Goal: Book appointment/travel/reservation

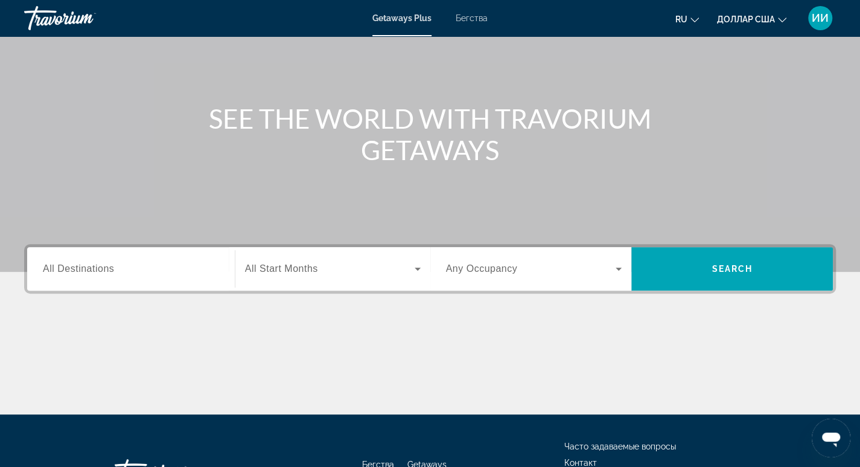
scroll to position [181, 0]
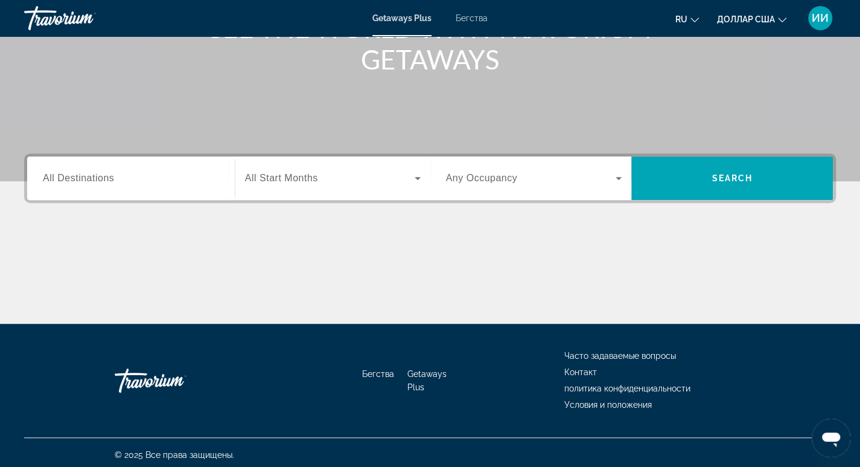
click at [62, 179] on span "All Destinations" at bounding box center [78, 178] width 71 height 10
click at [62, 179] on input "Destination All Destinations" at bounding box center [131, 178] width 176 height 14
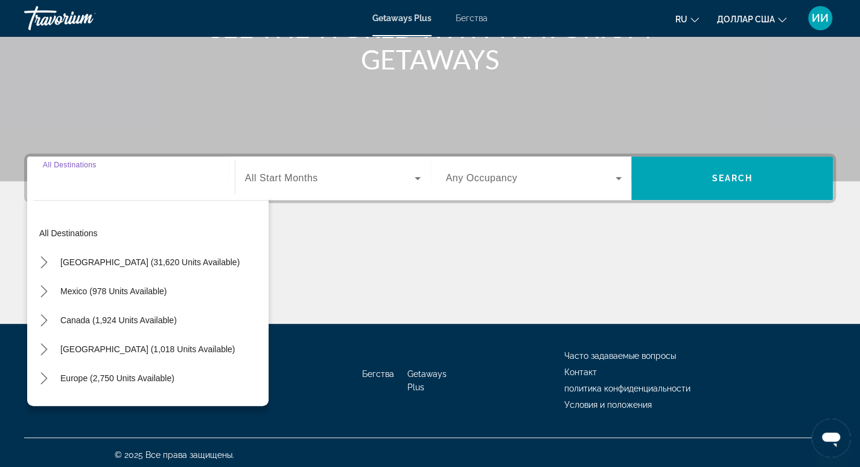
scroll to position [185, 0]
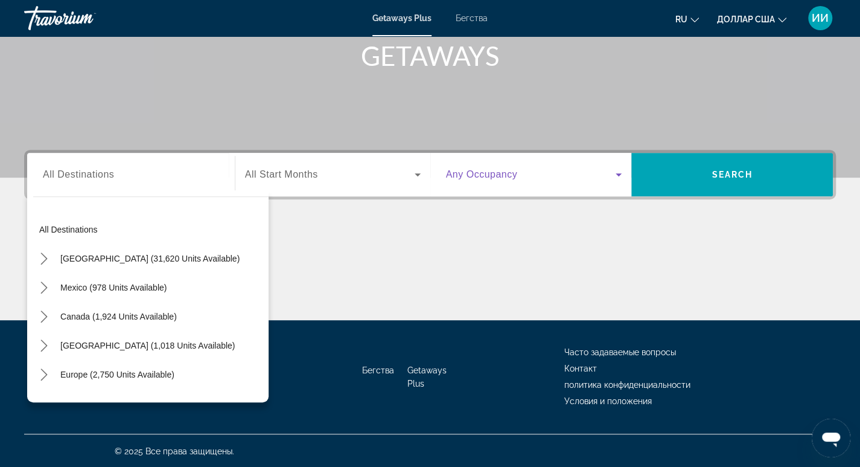
click at [624, 176] on icon "Виджет поиска" at bounding box center [618, 174] width 14 height 14
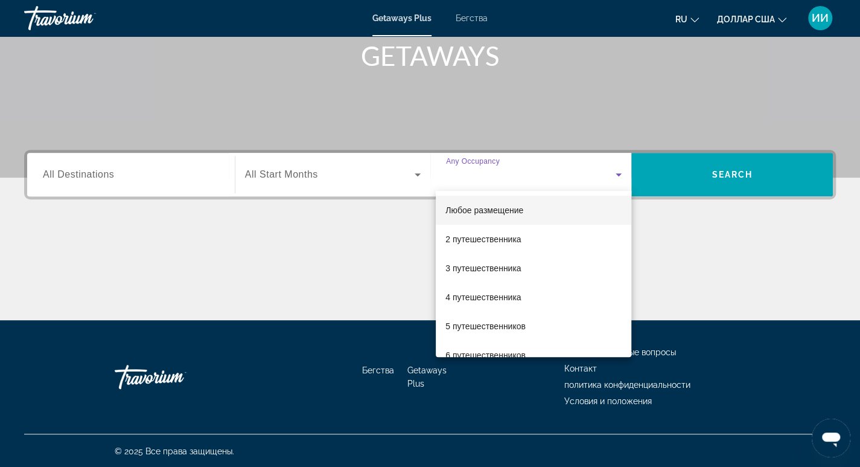
click at [106, 313] on div at bounding box center [430, 233] width 860 height 467
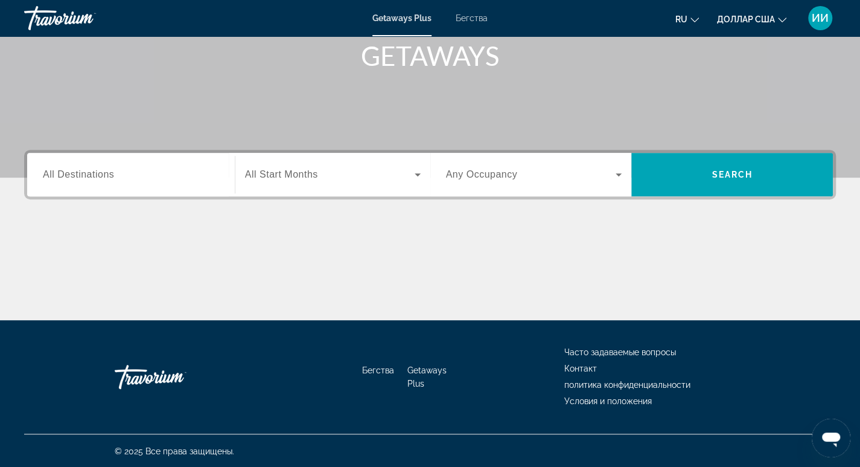
click at [181, 171] on input "Destination All Destinations" at bounding box center [131, 175] width 176 height 14
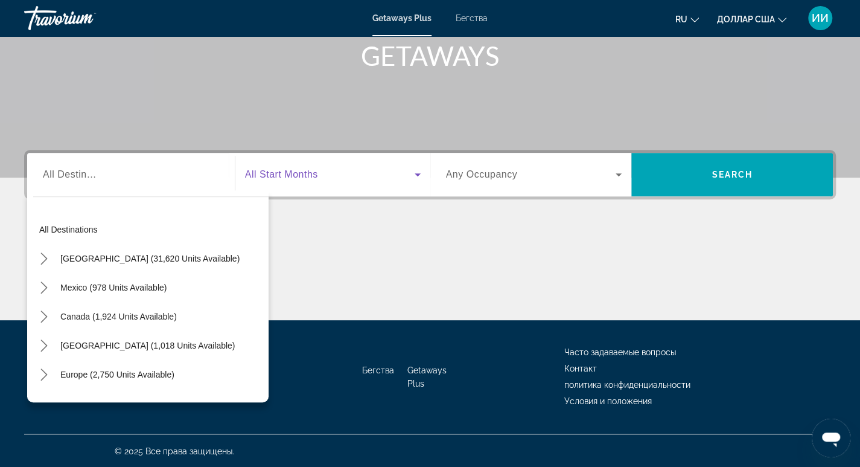
click at [352, 172] on span "Виджет поиска" at bounding box center [330, 174] width 170 height 14
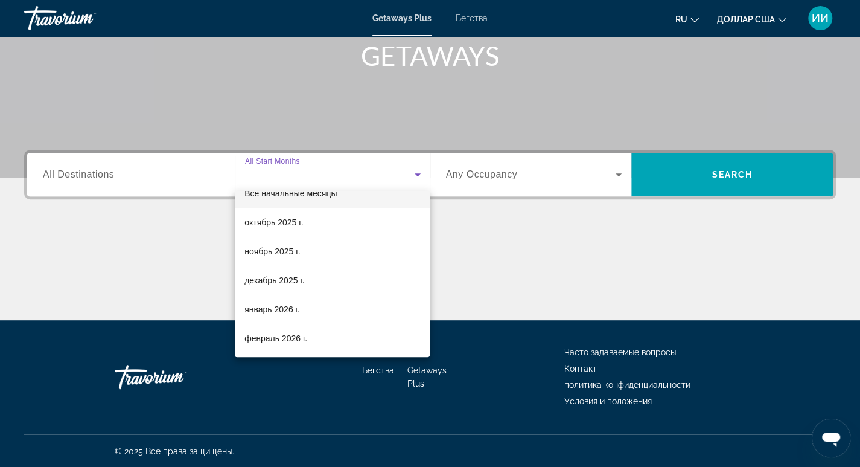
scroll to position [60, 0]
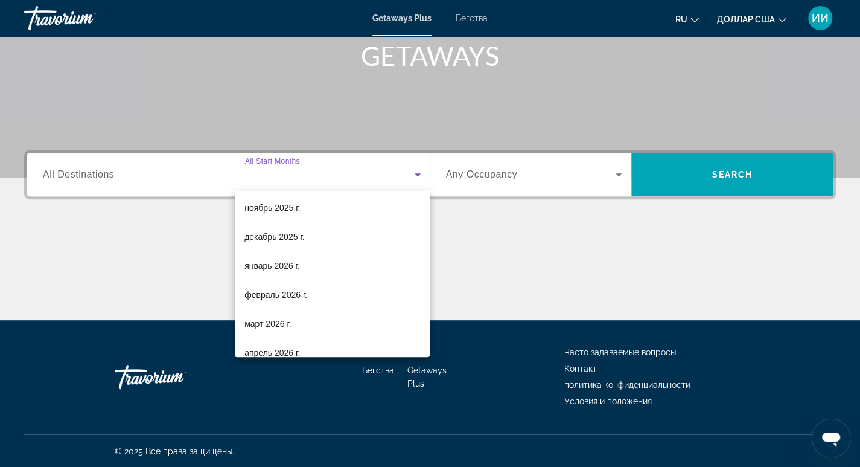
click at [77, 171] on div at bounding box center [430, 233] width 860 height 467
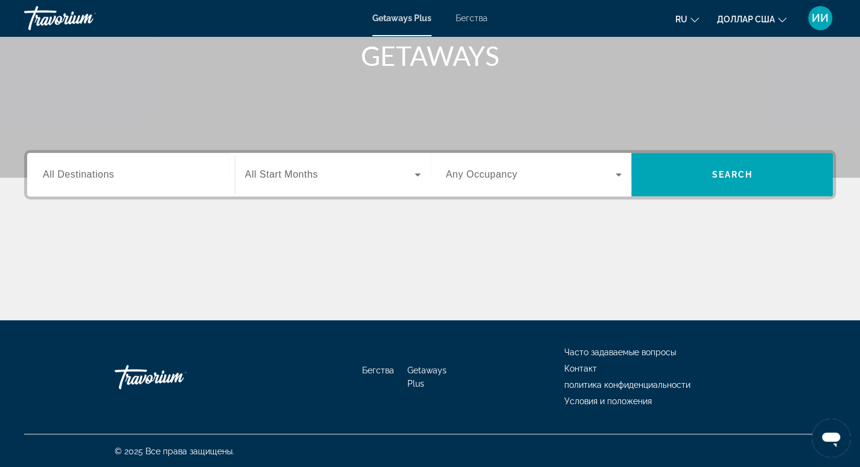
click at [142, 165] on div "Виджет поиска" at bounding box center [131, 175] width 176 height 34
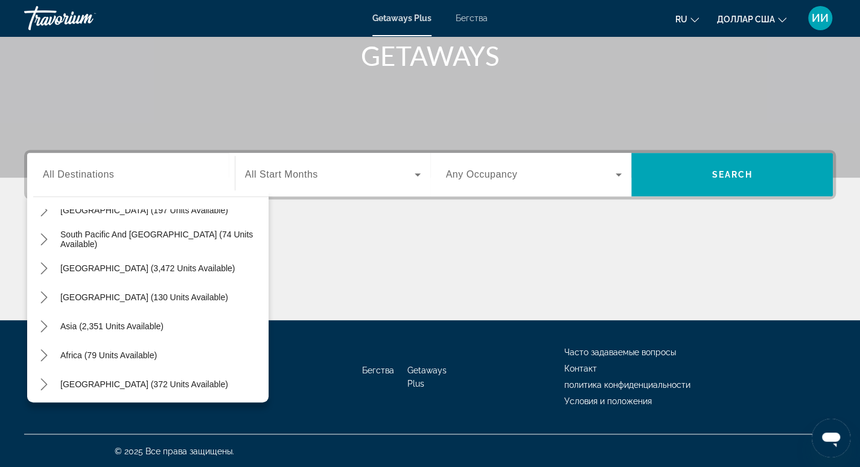
scroll to position [196, 0]
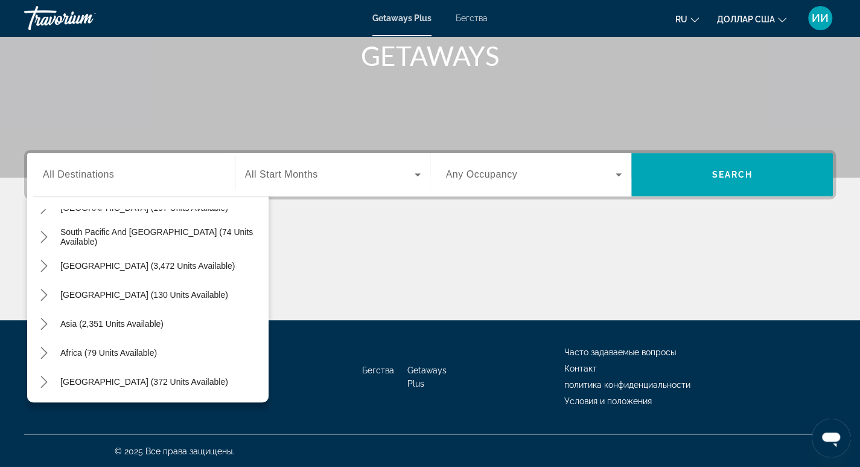
click at [174, 321] on div "Asia (2,351 units available)" at bounding box center [150, 323] width 235 height 29
click at [153, 324] on span "Asia (2,351 units available)" at bounding box center [111, 324] width 103 height 10
type input "**********"
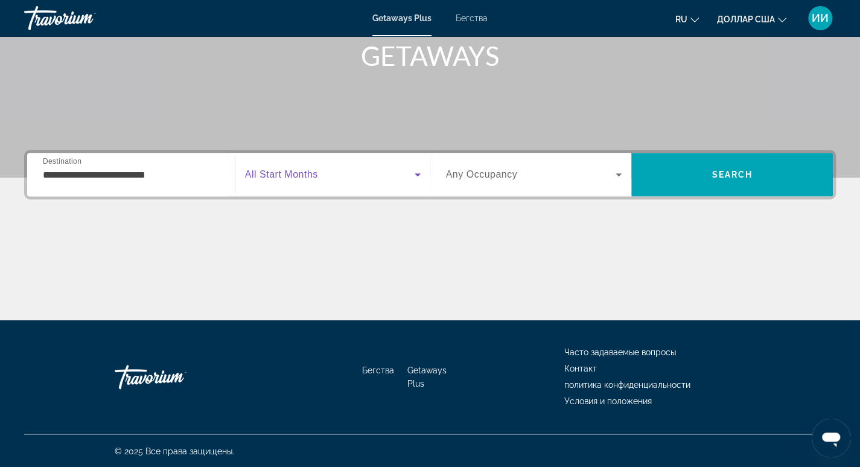
click at [418, 171] on icon "Виджет поиска" at bounding box center [417, 174] width 14 height 14
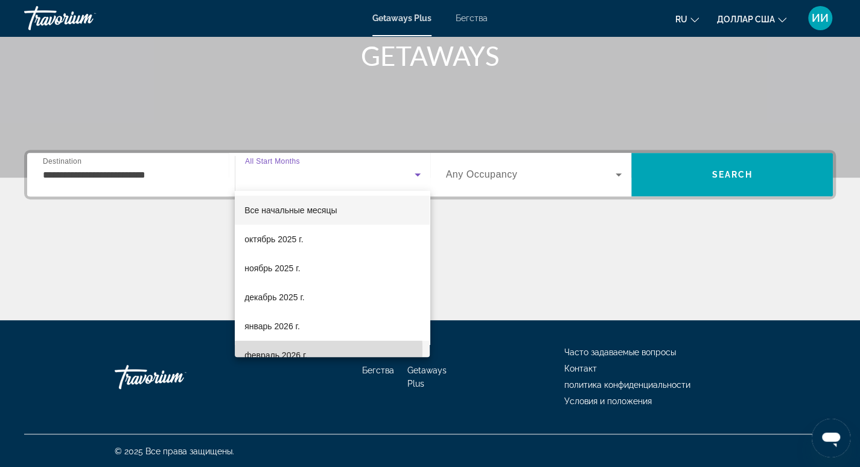
click at [299, 349] on span "февраль 2026 г." at bounding box center [275, 355] width 63 height 14
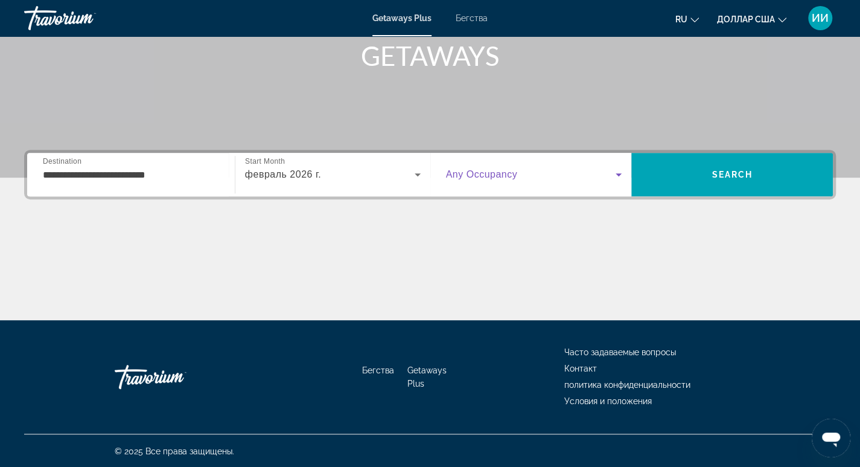
click at [623, 180] on icon "Виджет поиска" at bounding box center [618, 174] width 14 height 14
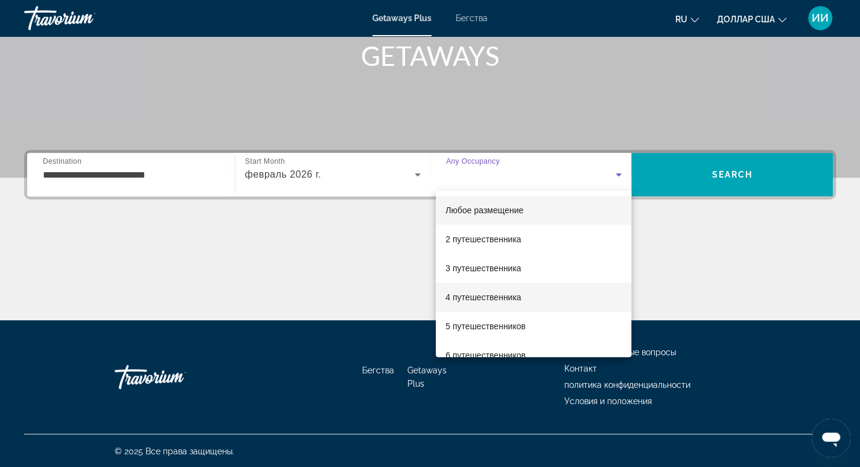
click at [478, 296] on font "4 путешественника" at bounding box center [482, 297] width 75 height 10
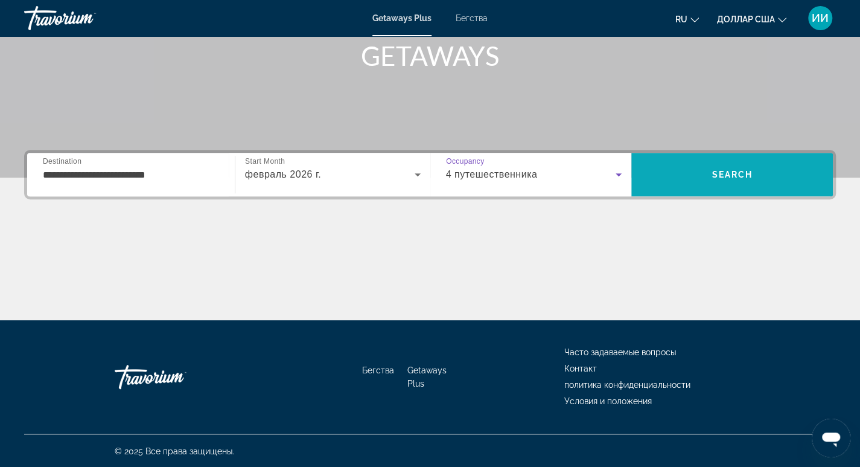
click at [760, 177] on span "Поиск" at bounding box center [732, 174] width 202 height 29
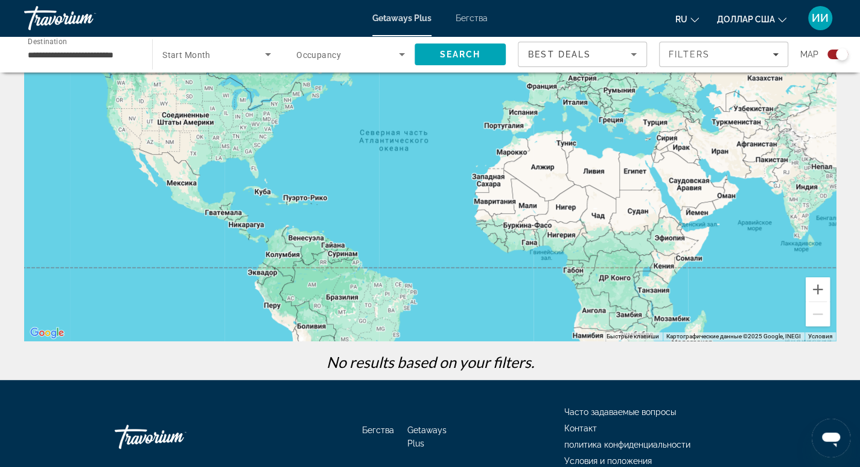
scroll to position [167, 0]
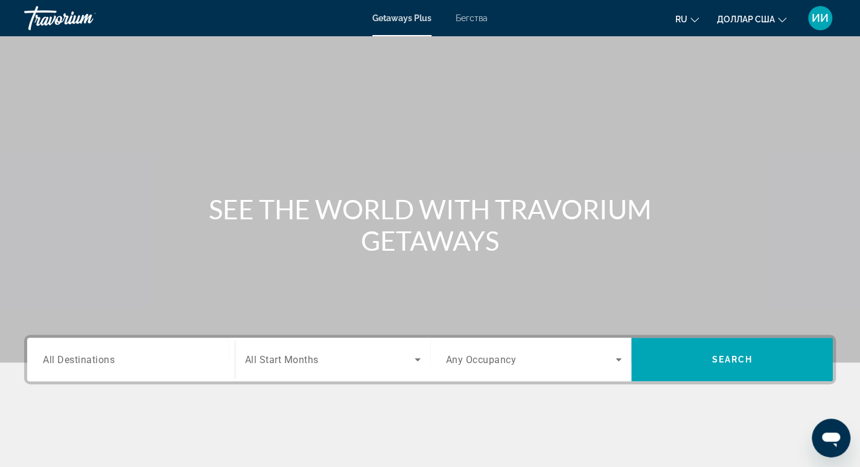
click at [112, 360] on span "All Destinations" at bounding box center [79, 358] width 72 height 11
click at [112, 360] on input "Destination All Destinations" at bounding box center [131, 359] width 176 height 14
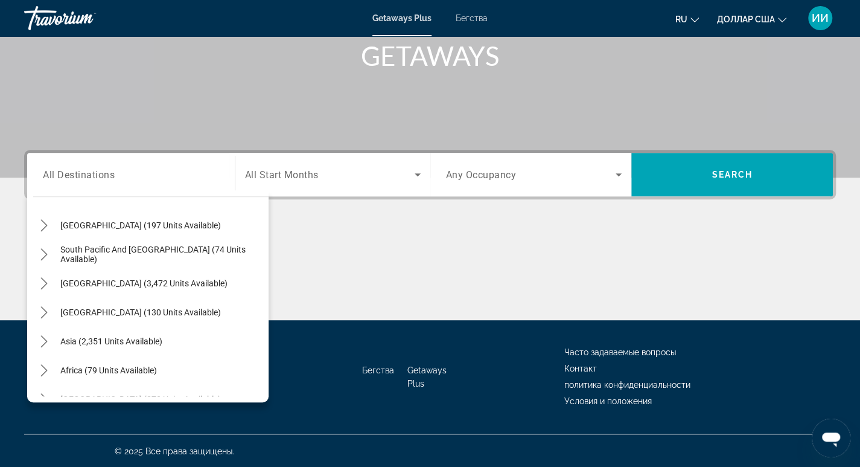
scroll to position [196, 0]
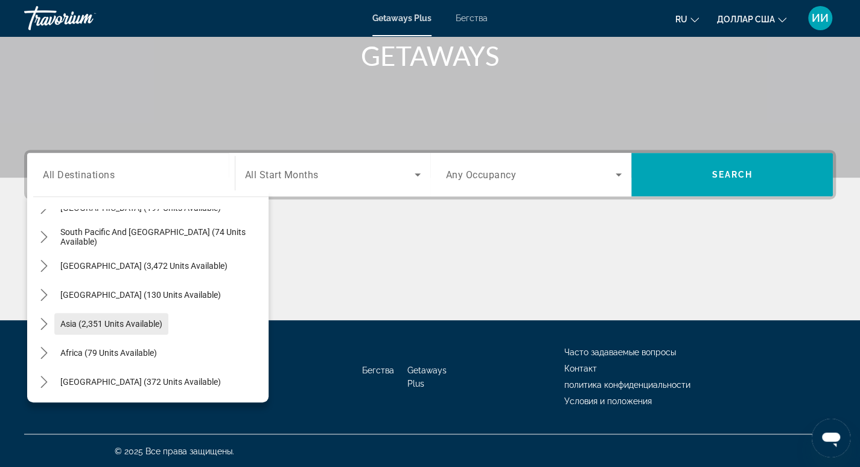
click at [138, 327] on span "Asia (2,351 units available)" at bounding box center [111, 324] width 102 height 10
type input "**********"
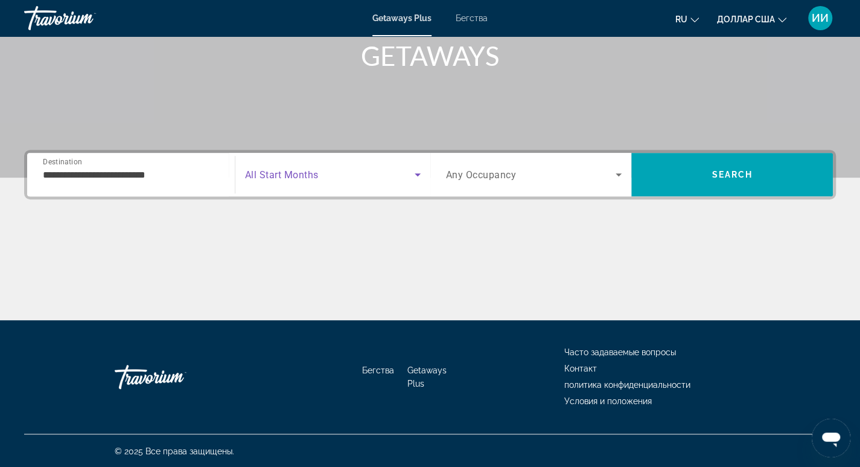
click at [418, 177] on icon "Search widget" at bounding box center [417, 174] width 14 height 14
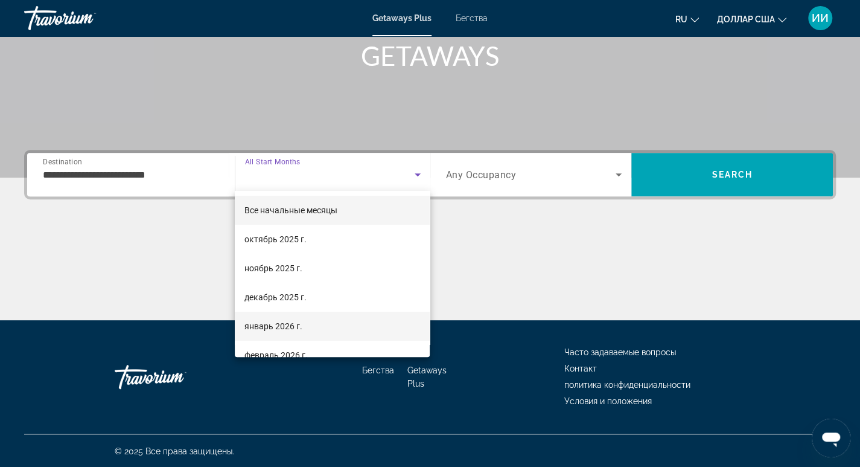
click at [313, 324] on mat-option "январь 2026 г." at bounding box center [332, 325] width 195 height 29
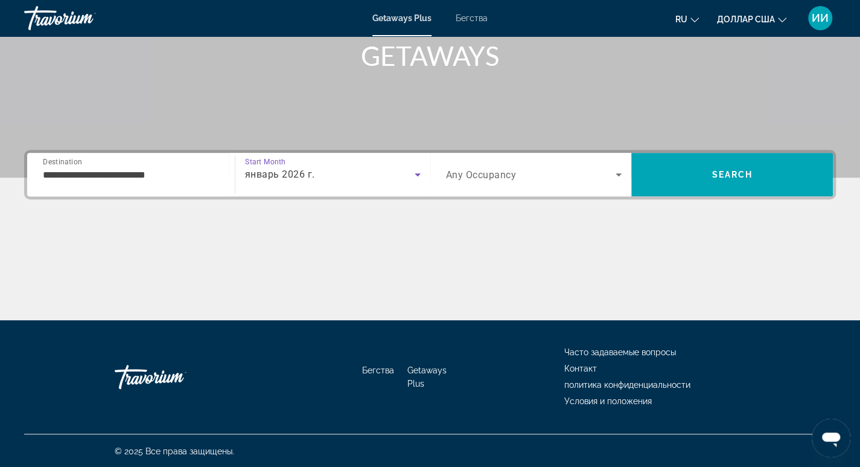
click at [617, 175] on icon "Search widget" at bounding box center [618, 174] width 14 height 14
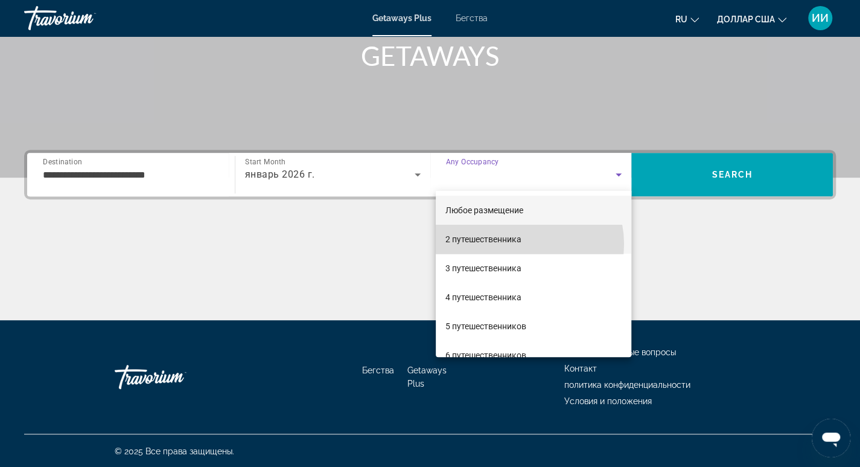
click at [519, 244] on span "2 путешественника" at bounding box center [483, 239] width 76 height 14
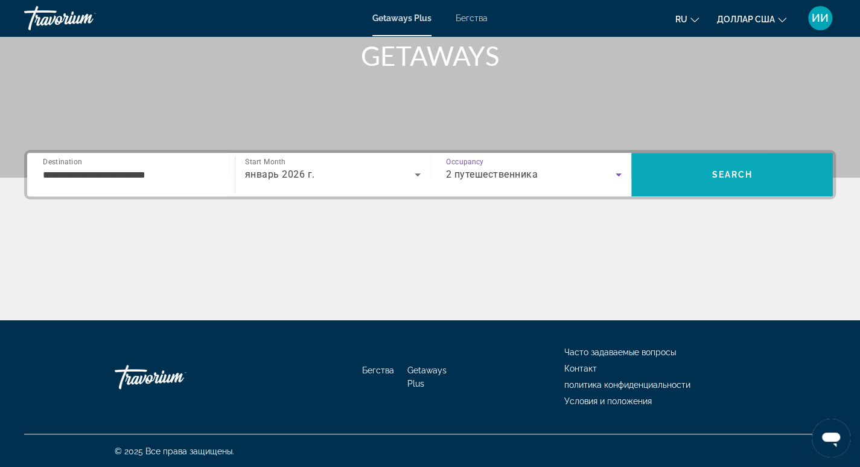
click at [739, 170] on span "Search" at bounding box center [732, 175] width 41 height 10
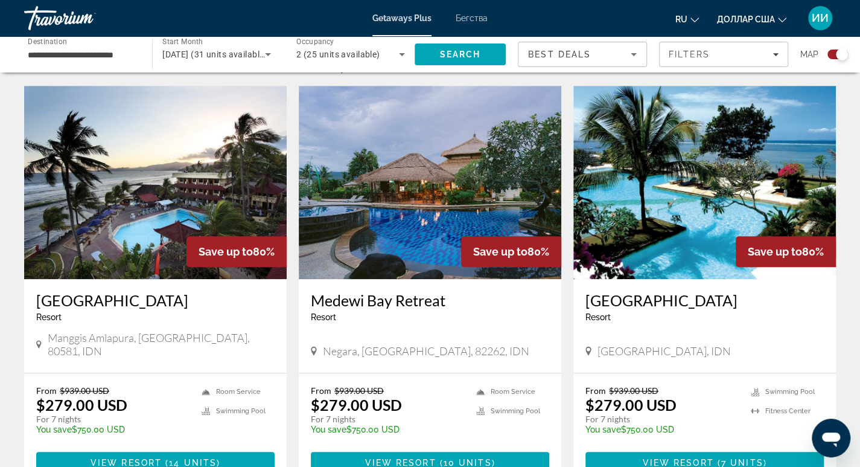
scroll to position [422, 0]
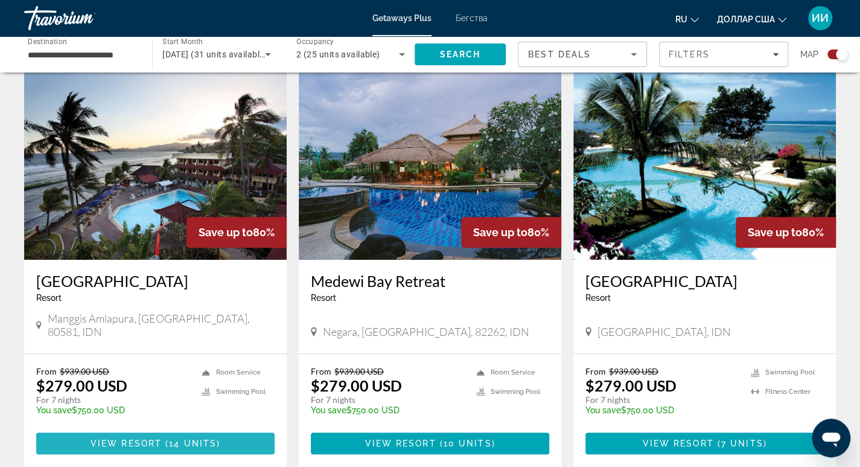
click at [173, 438] on span "14 units" at bounding box center [193, 443] width 48 height 10
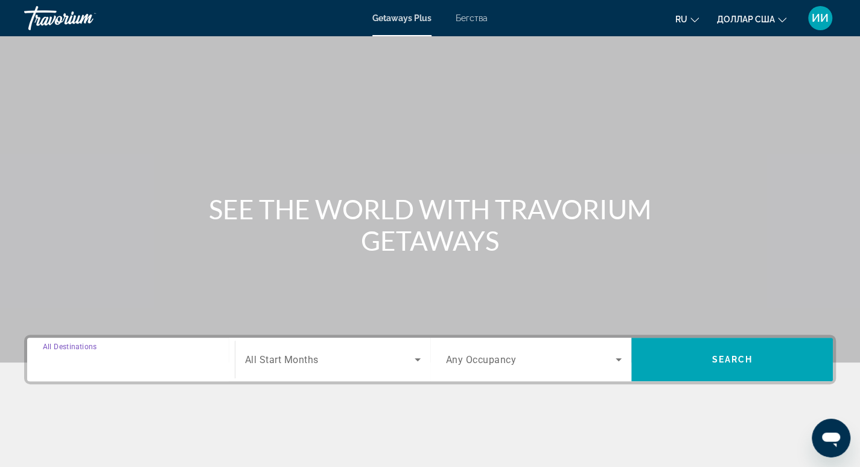
click at [148, 352] on input "Destination All Destinations" at bounding box center [131, 359] width 176 height 14
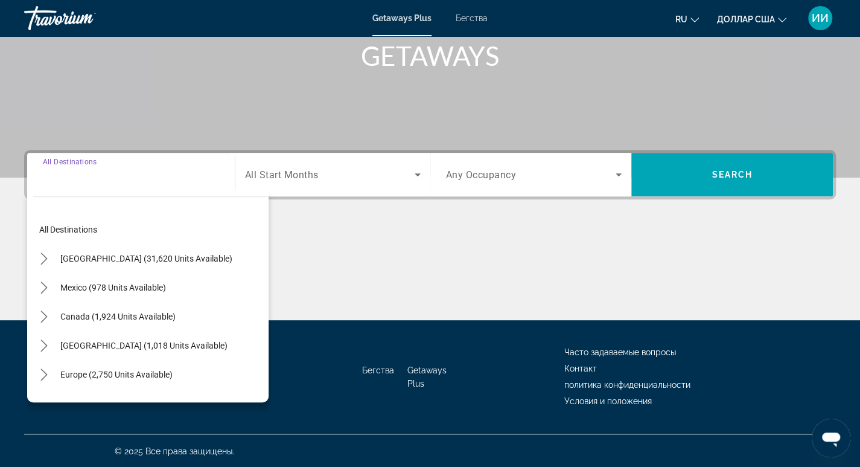
scroll to position [185, 0]
